Goal: Transaction & Acquisition: Purchase product/service

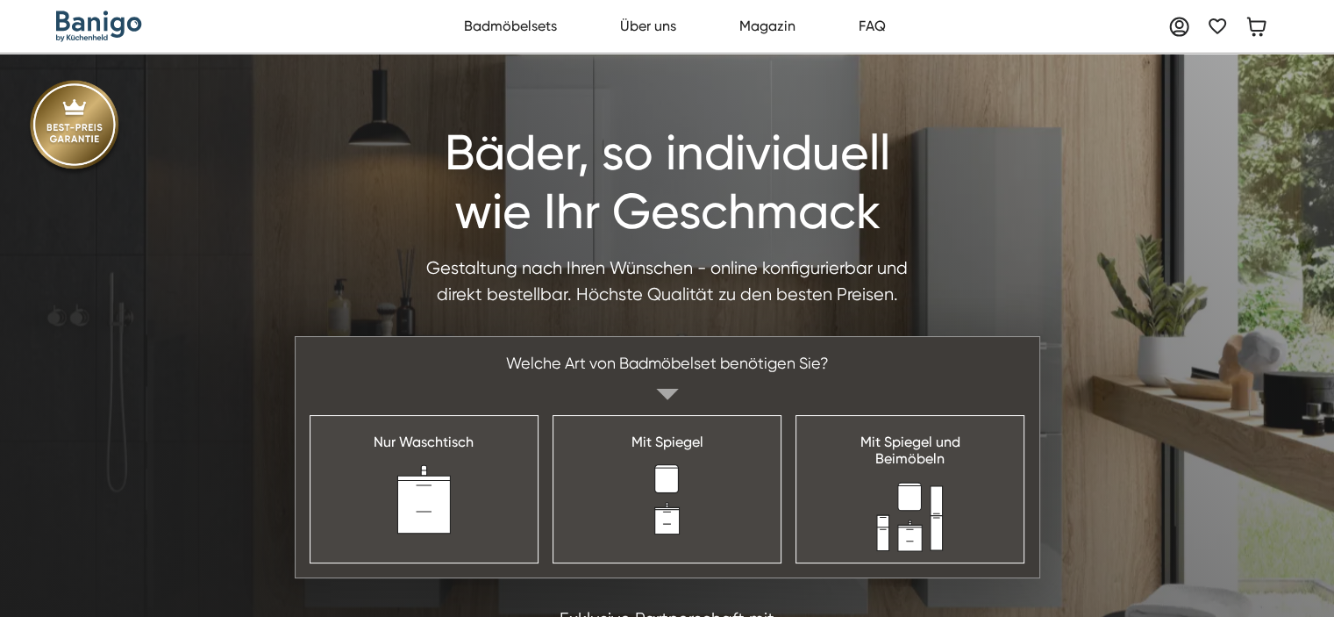
click at [951, 448] on div "Mit Spiegel und Beimöbeln" at bounding box center [911, 449] width 100 height 33
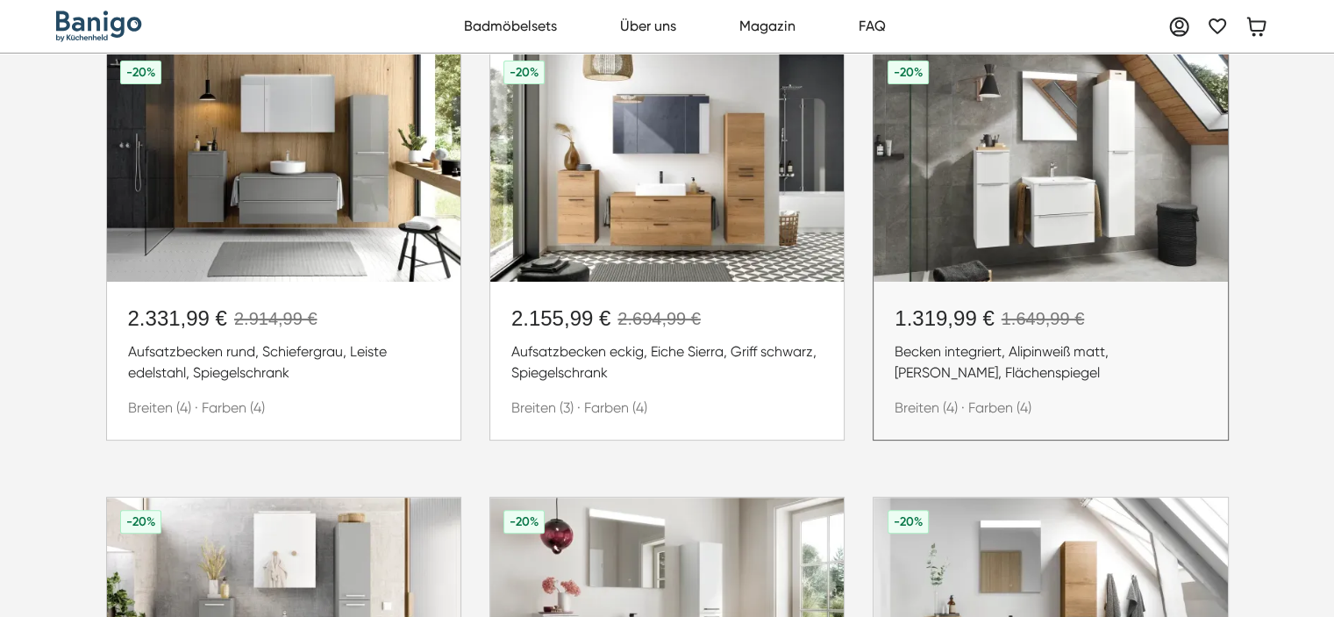
scroll to position [453, 0]
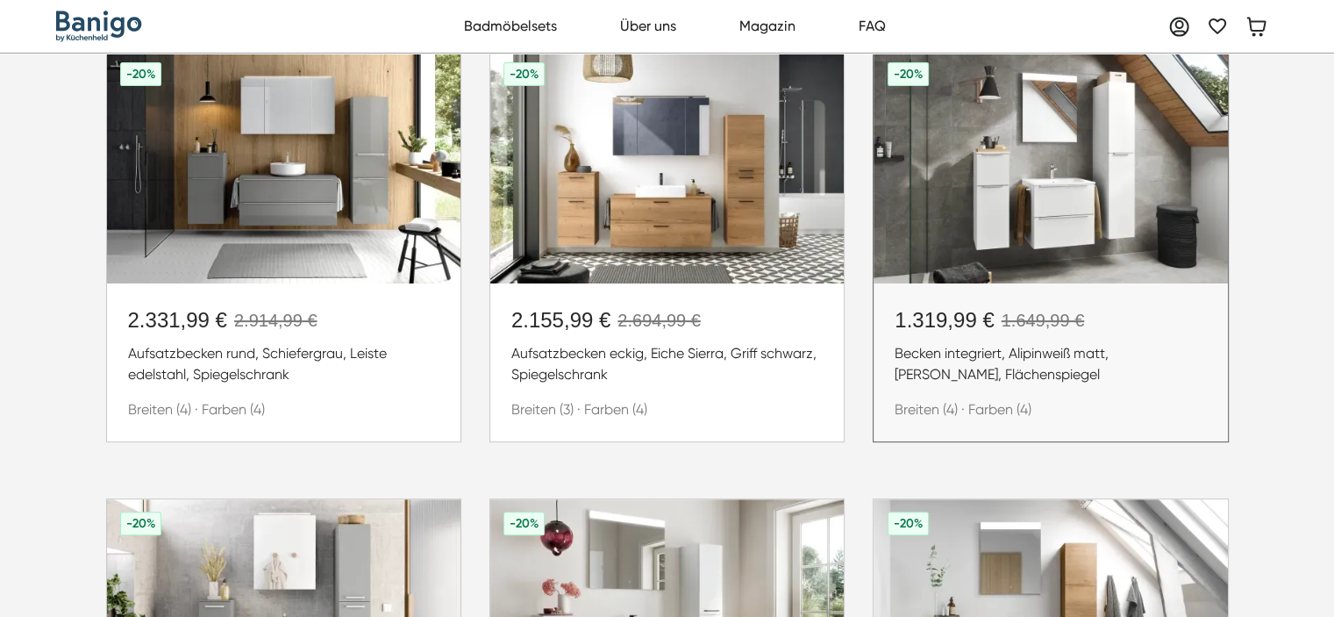
click at [991, 366] on div "Becken integriert, Alipinweiß matt, Leiste edelstahl, Flächenspiegel" at bounding box center [1050, 364] width 311 height 42
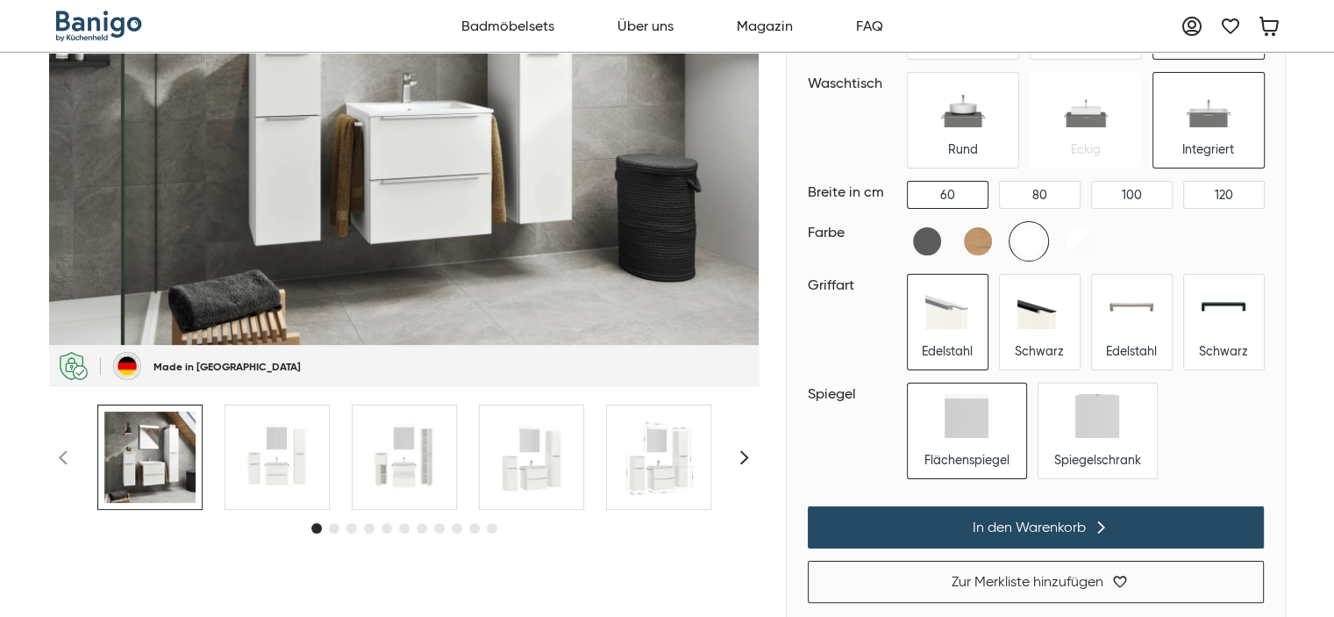
scroll to position [205, 0]
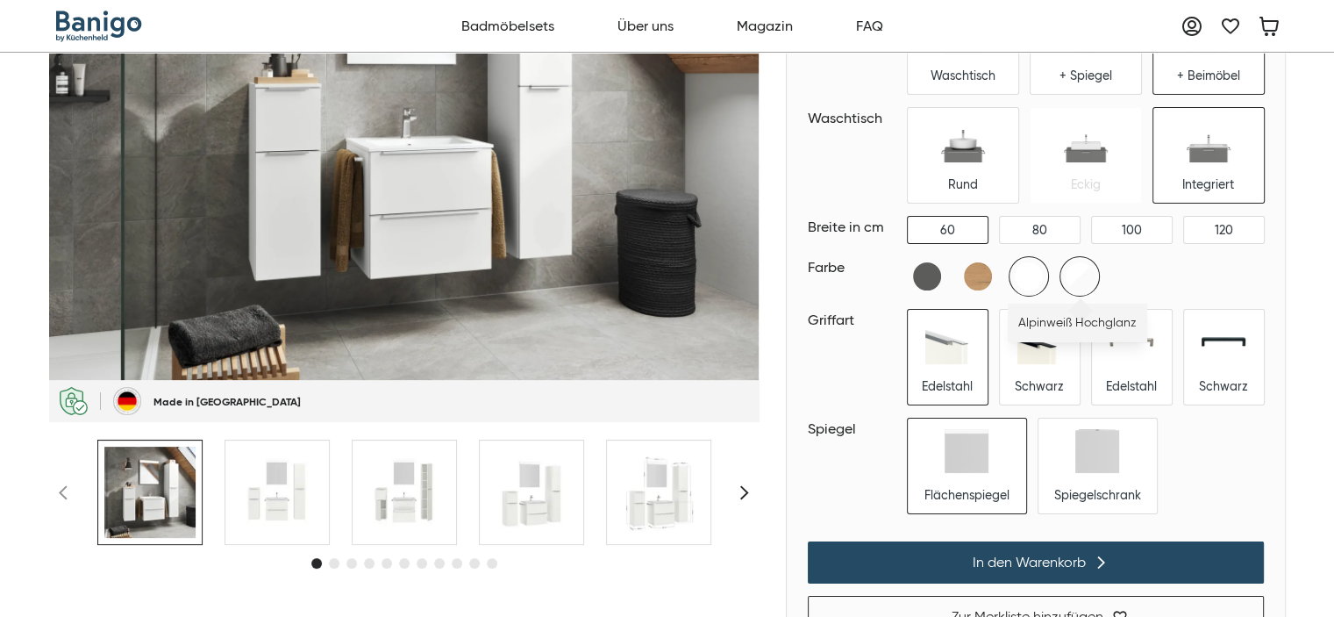
click at [1080, 268] on img at bounding box center [1080, 276] width 39 height 39
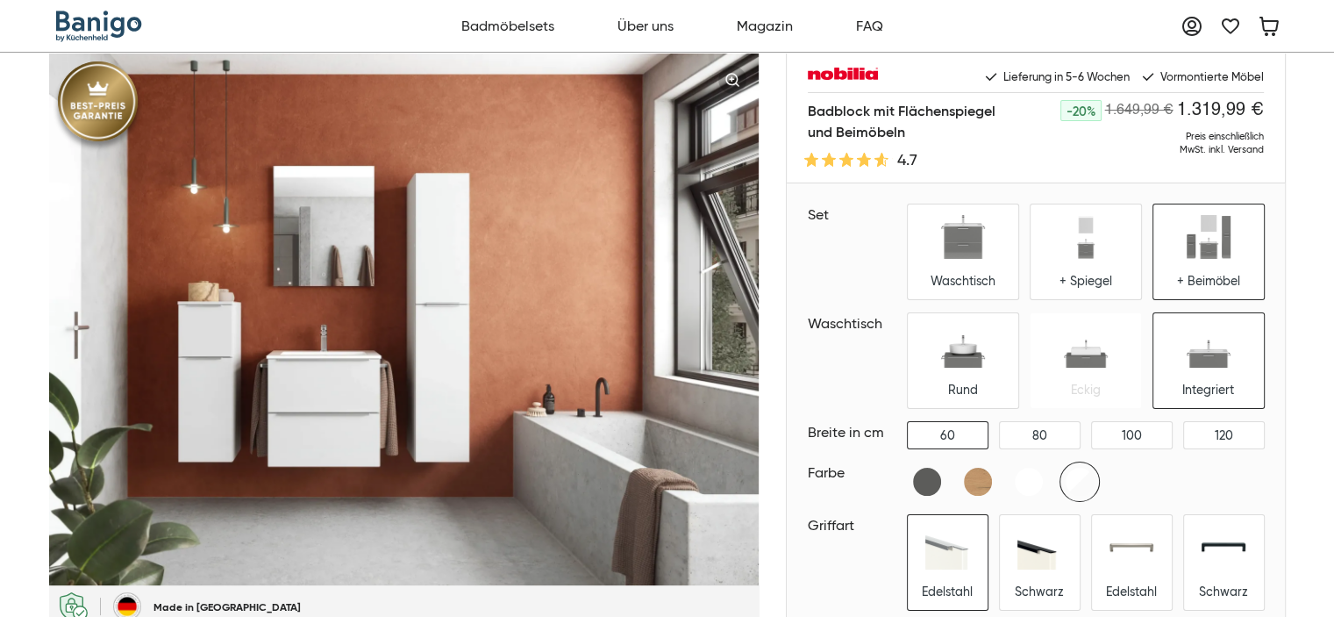
click at [106, 24] on img "Banigo" at bounding box center [100, 27] width 88 height 32
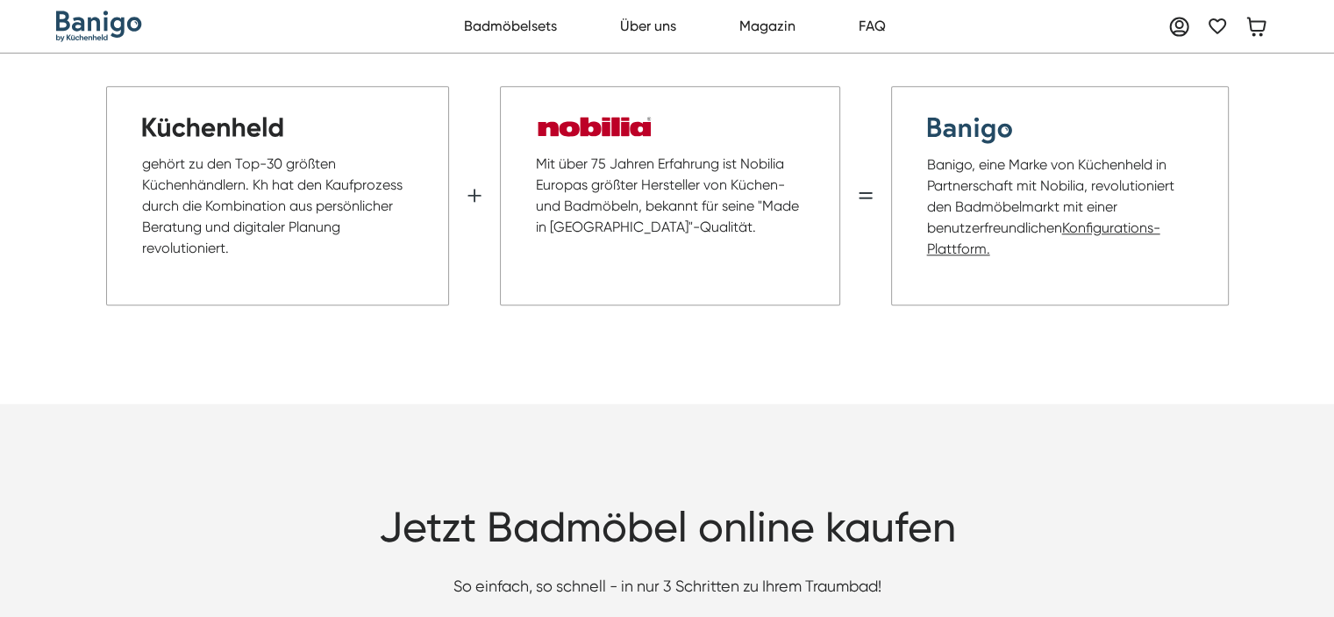
scroll to position [1918, 0]
click at [857, 183] on img at bounding box center [865, 193] width 21 height 21
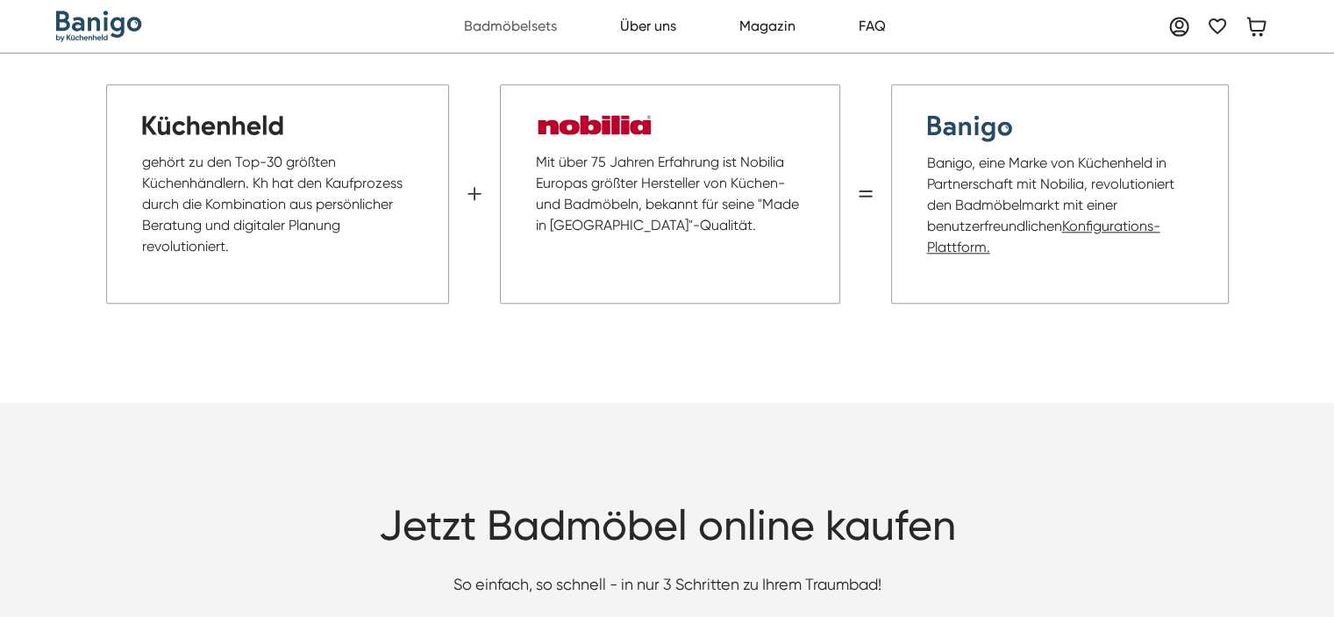
click at [537, 24] on link "Badmöbelsets" at bounding box center [510, 26] width 112 height 35
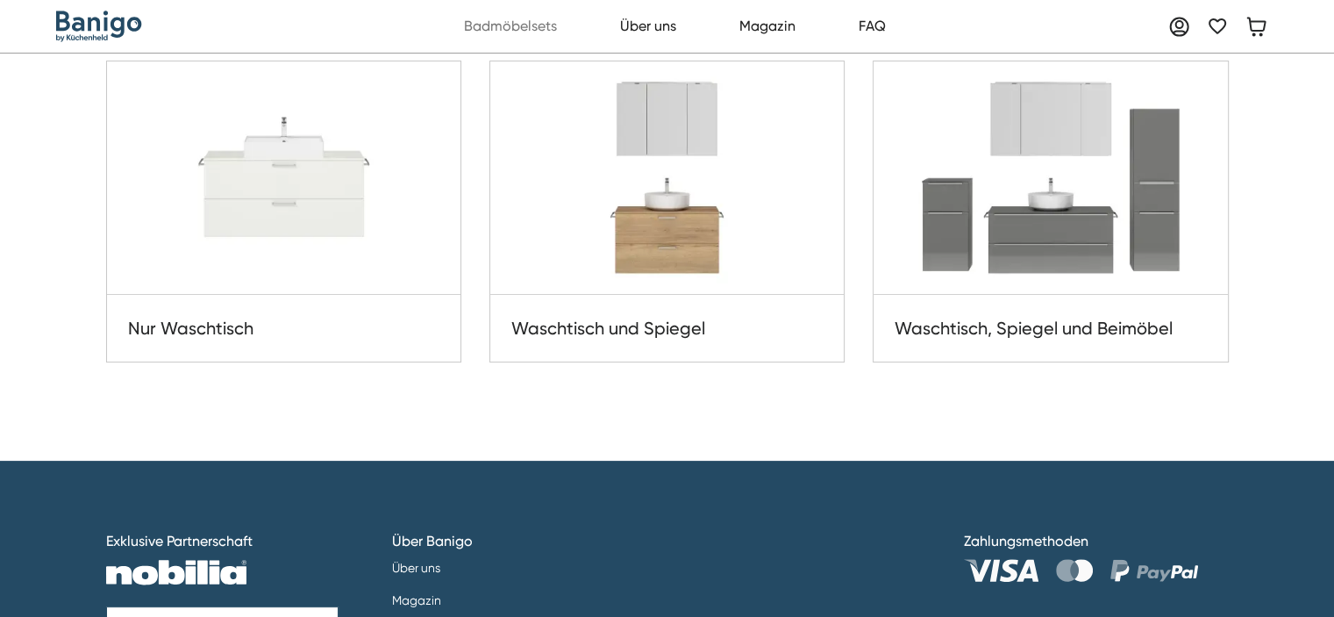
scroll to position [400, 0]
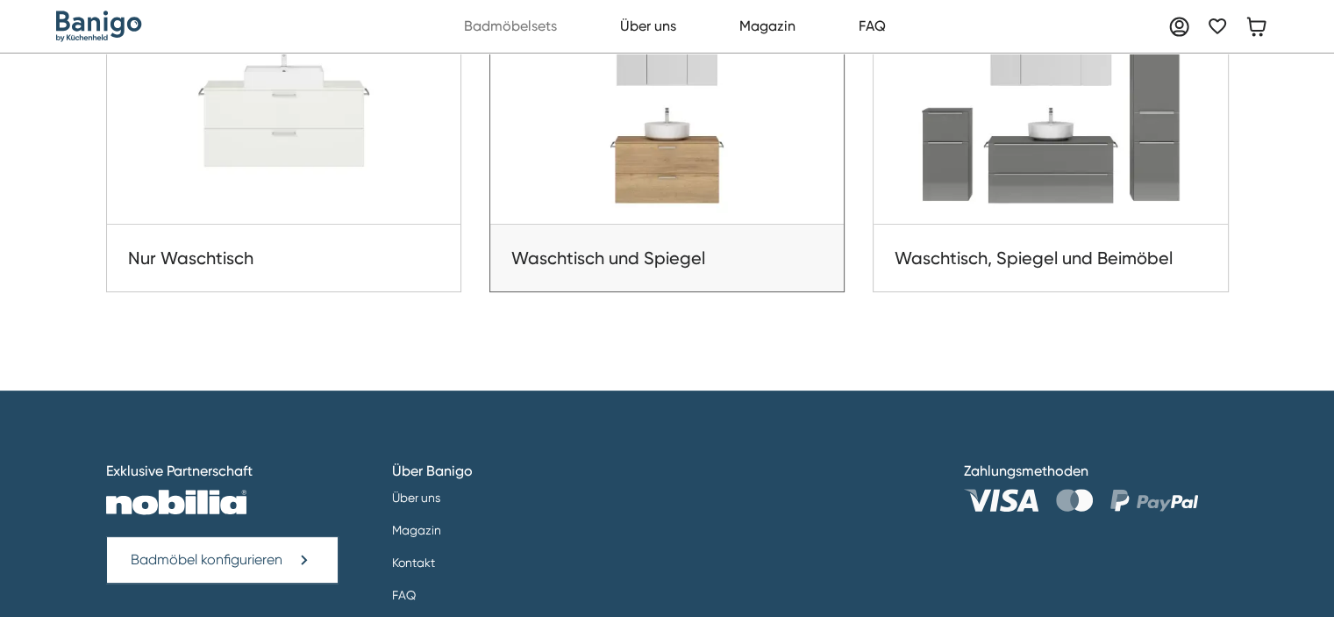
click at [724, 188] on img at bounding box center [667, 107] width 354 height 233
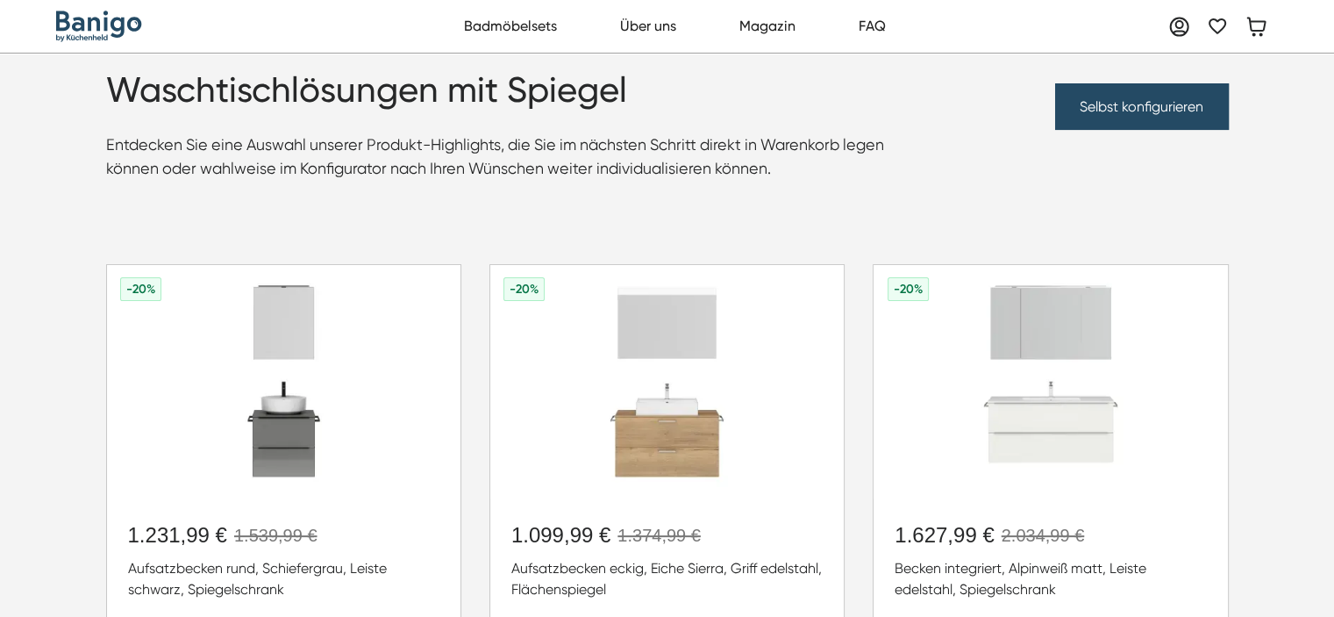
scroll to position [239, 0]
click at [732, 441] on img at bounding box center [667, 380] width 354 height 233
